Goal: Task Accomplishment & Management: Manage account settings

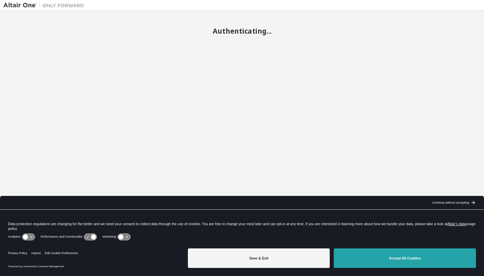
click at [371, 258] on button "Accept All Cookies" at bounding box center [405, 257] width 142 height 19
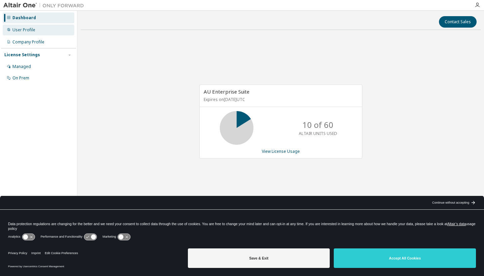
click at [29, 33] on div "User Profile" at bounding box center [39, 30] width 72 height 11
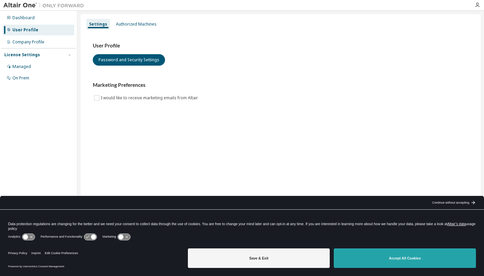
click at [399, 262] on button "Accept All Cookies" at bounding box center [405, 257] width 142 height 19
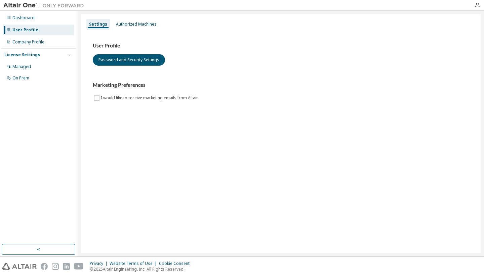
click at [26, 4] on img at bounding box center [45, 5] width 84 height 7
